Goal: Find specific page/section: Find specific page/section

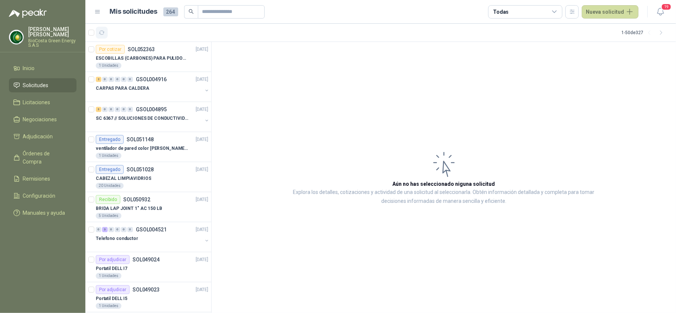
click at [105, 35] on button "button" at bounding box center [102, 33] width 12 height 12
click at [119, 101] on div "0 2 0 0 0 0 GSOL004916 [DATE] CARPAS PARA CALDERA" at bounding box center [148, 87] width 126 height 30
click at [160, 97] on div at bounding box center [149, 96] width 107 height 6
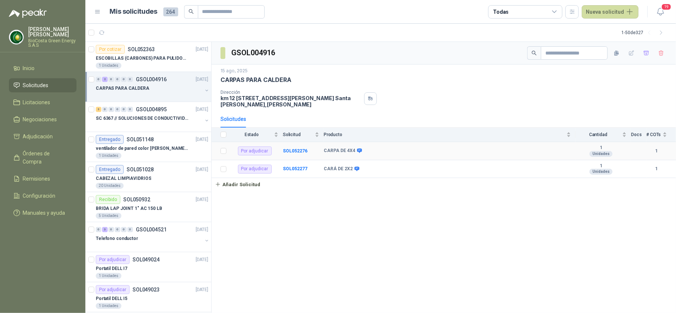
click at [299, 147] on td "SOL052276" at bounding box center [303, 151] width 41 height 18
click at [299, 150] on b "SOL052276" at bounding box center [295, 151] width 25 height 5
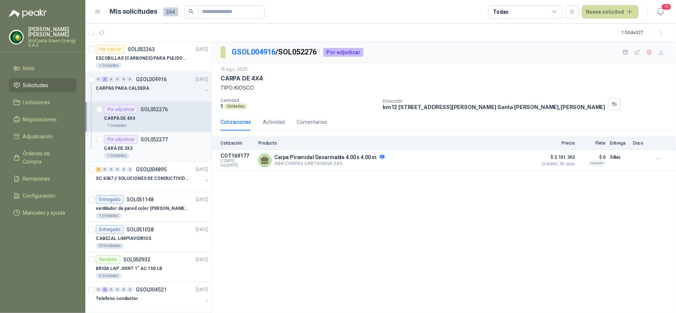
click at [150, 148] on div "CARÁ DE 2X2" at bounding box center [156, 148] width 104 height 9
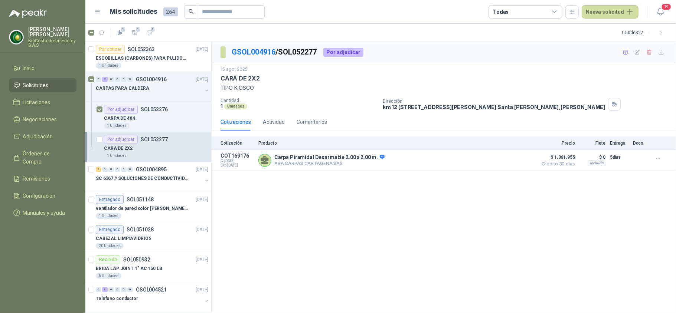
click at [100, 143] on div at bounding box center [100, 147] width 6 height 24
click at [624, 54] on icon "button" at bounding box center [625, 52] width 5 height 4
click at [37, 132] on link "Adjudicación 1" at bounding box center [43, 137] width 68 height 14
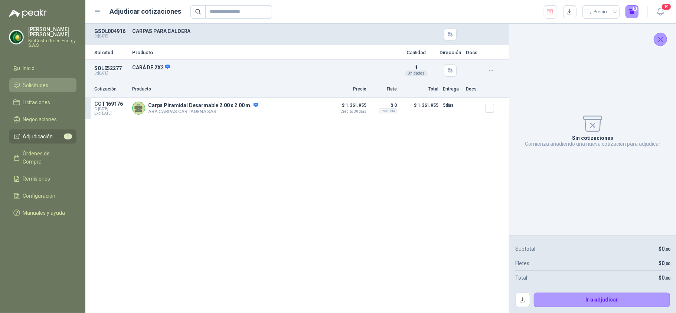
click at [38, 81] on link "Solicitudes" at bounding box center [43, 85] width 68 height 14
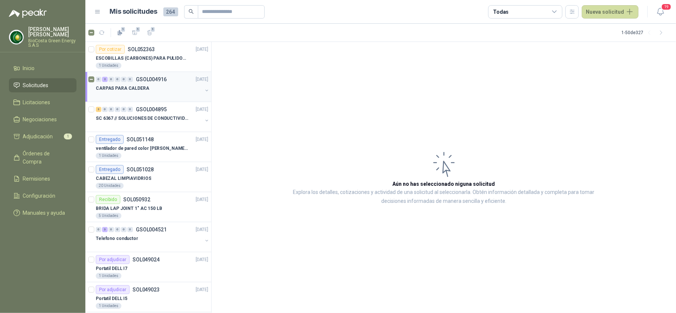
click at [140, 95] on div at bounding box center [149, 96] width 107 height 6
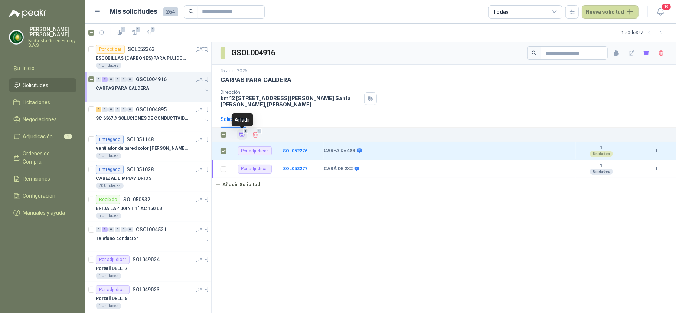
click at [238, 137] on button "1" at bounding box center [242, 135] width 10 height 10
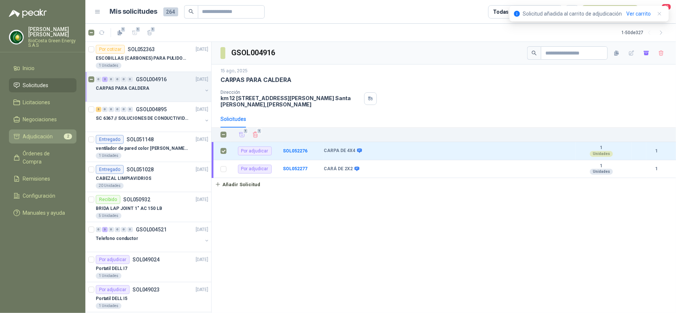
click at [44, 130] on link "Adjudicación 2" at bounding box center [43, 137] width 68 height 14
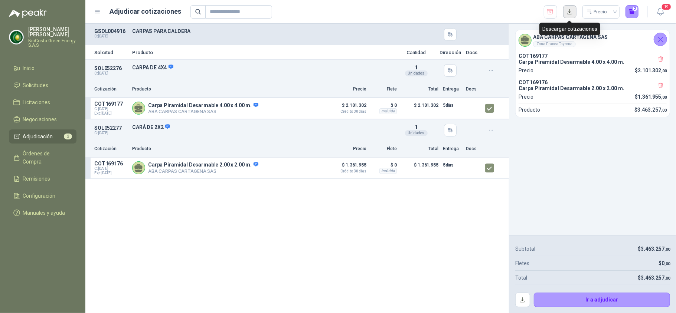
click at [569, 9] on button "button" at bounding box center [569, 11] width 13 height 13
